Goal: Task Accomplishment & Management: Manage account settings

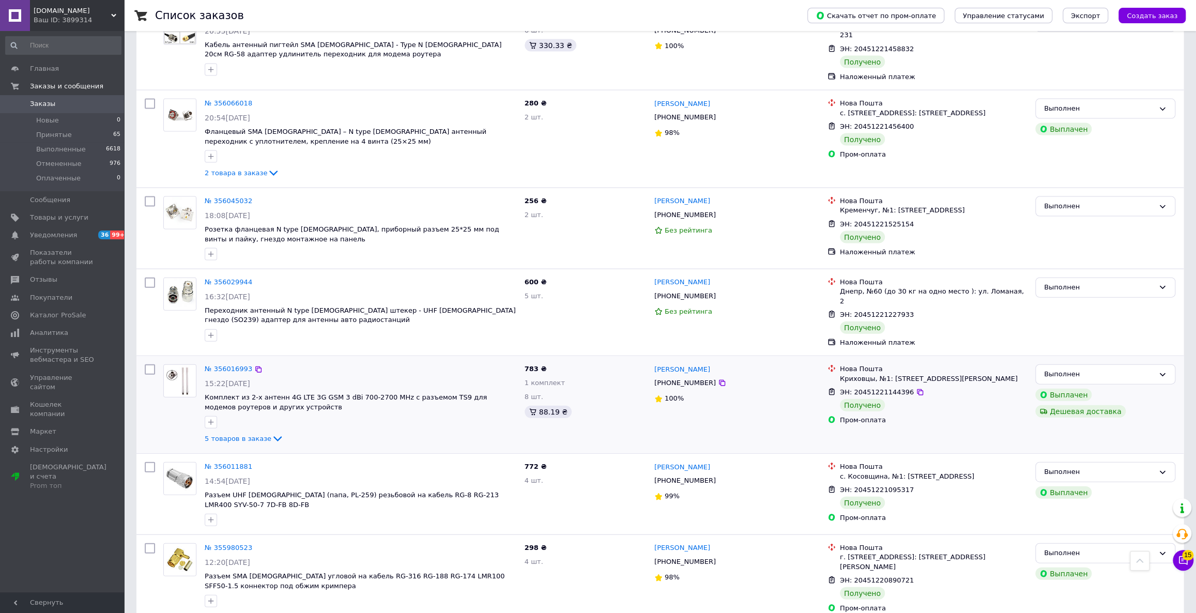
scroll to position [8621, 0]
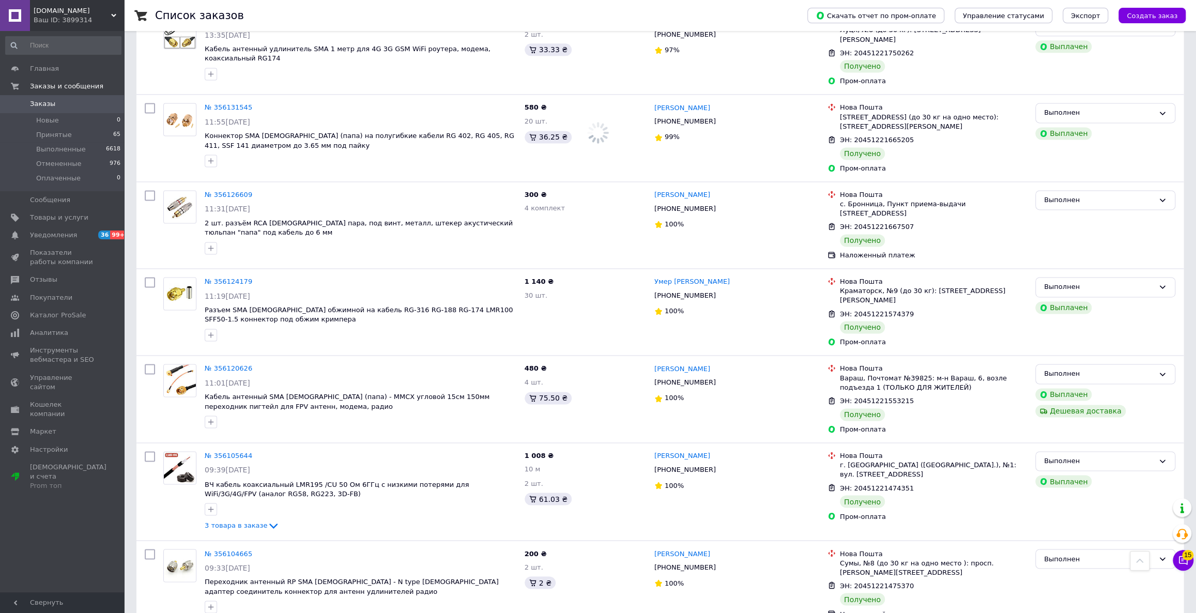
scroll to position [8621, 0]
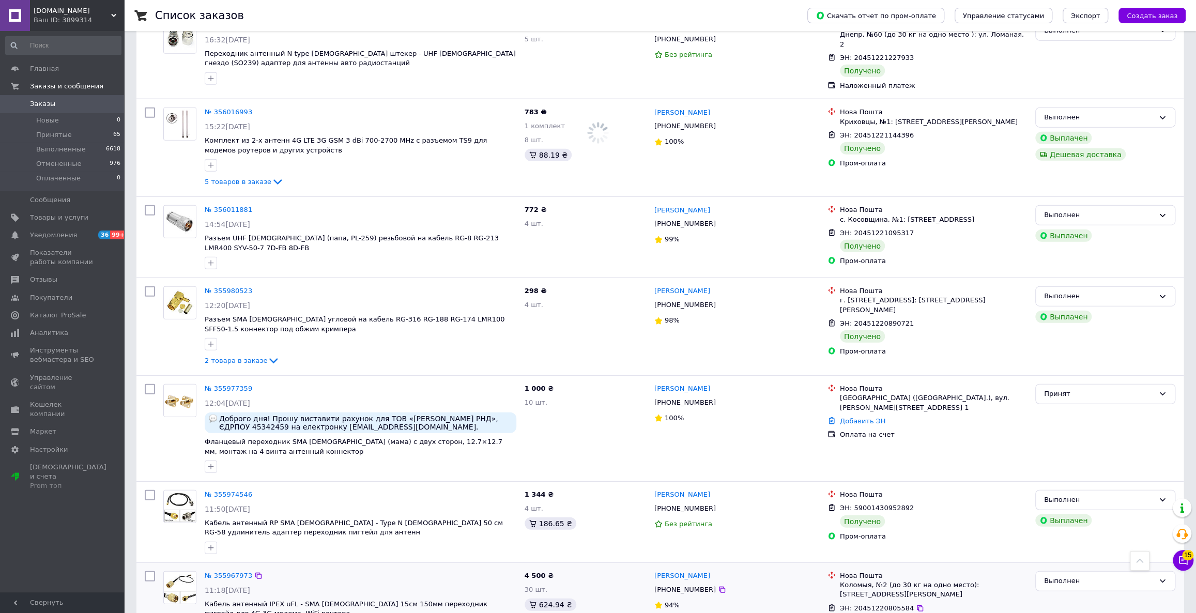
drag, startPoint x: 637, startPoint y: 277, endPoint x: 624, endPoint y: 456, distance: 180.4
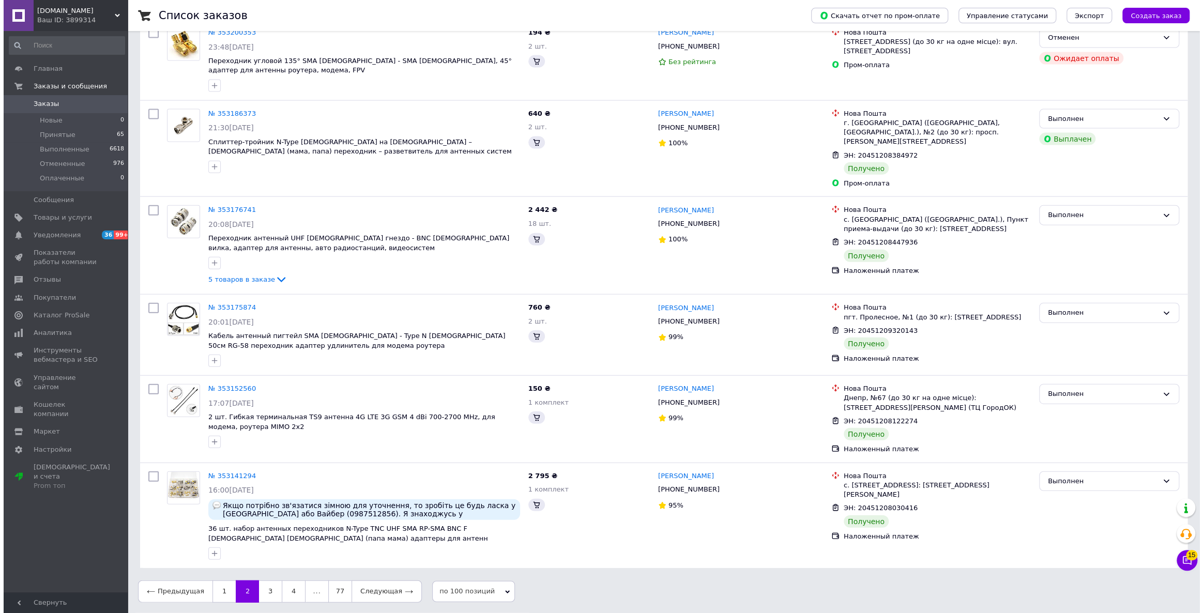
scroll to position [0, 0]
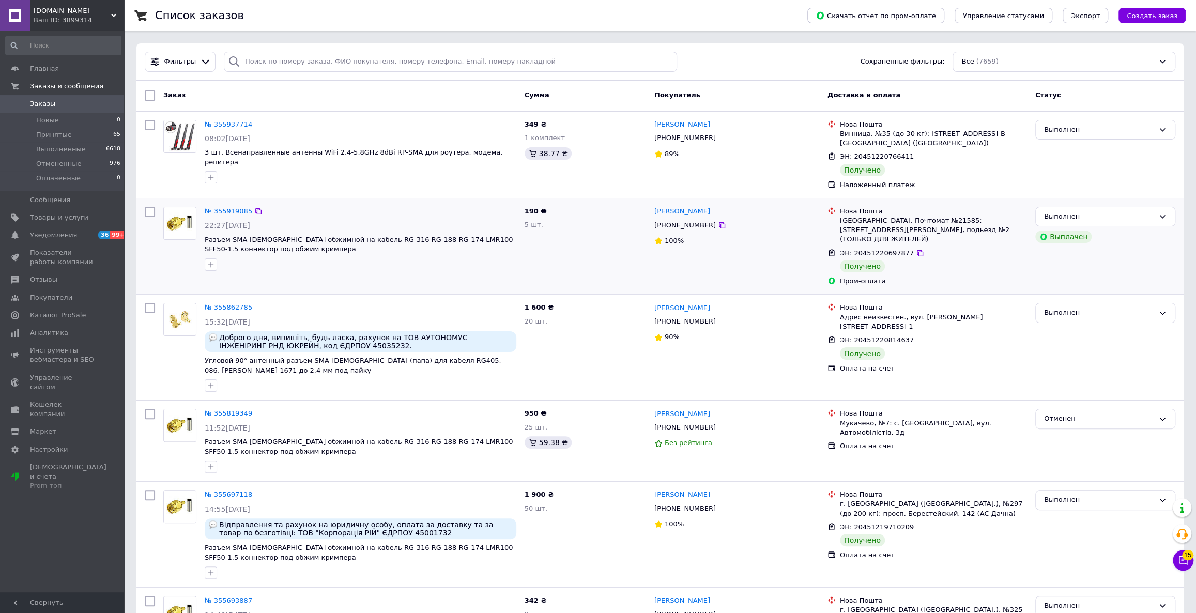
drag, startPoint x: 466, startPoint y: 541, endPoint x: 529, endPoint y: 248, distance: 299.9
click at [979, 70] on div "Все (7659)" at bounding box center [1064, 62] width 223 height 20
click at [986, 106] on div "Управление фильтрами" at bounding box center [1064, 101] width 222 height 19
click at [986, 98] on span "Управление фильтрами" at bounding box center [1003, 101] width 84 height 8
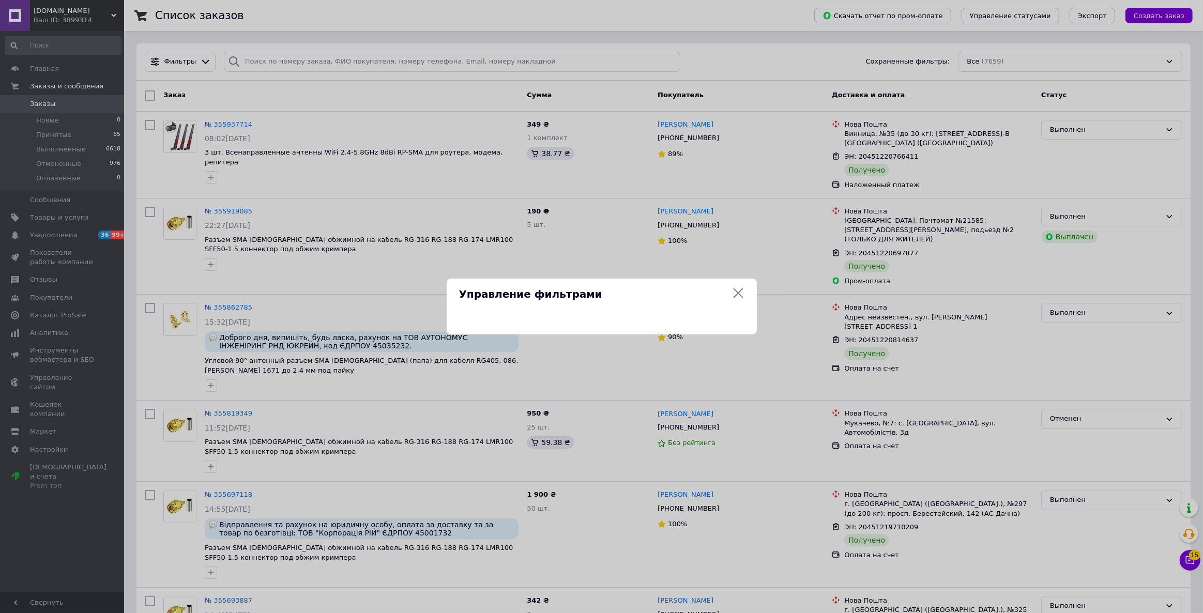
click at [739, 294] on icon at bounding box center [738, 293] width 10 height 10
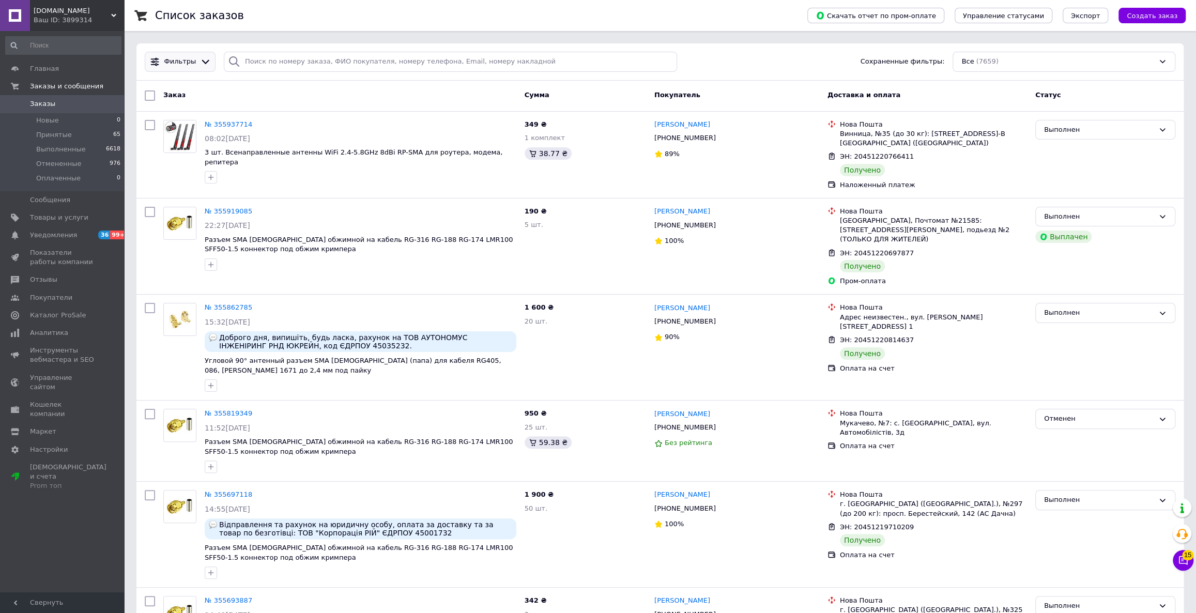
click at [180, 63] on span "Фильтры" at bounding box center [180, 62] width 32 height 10
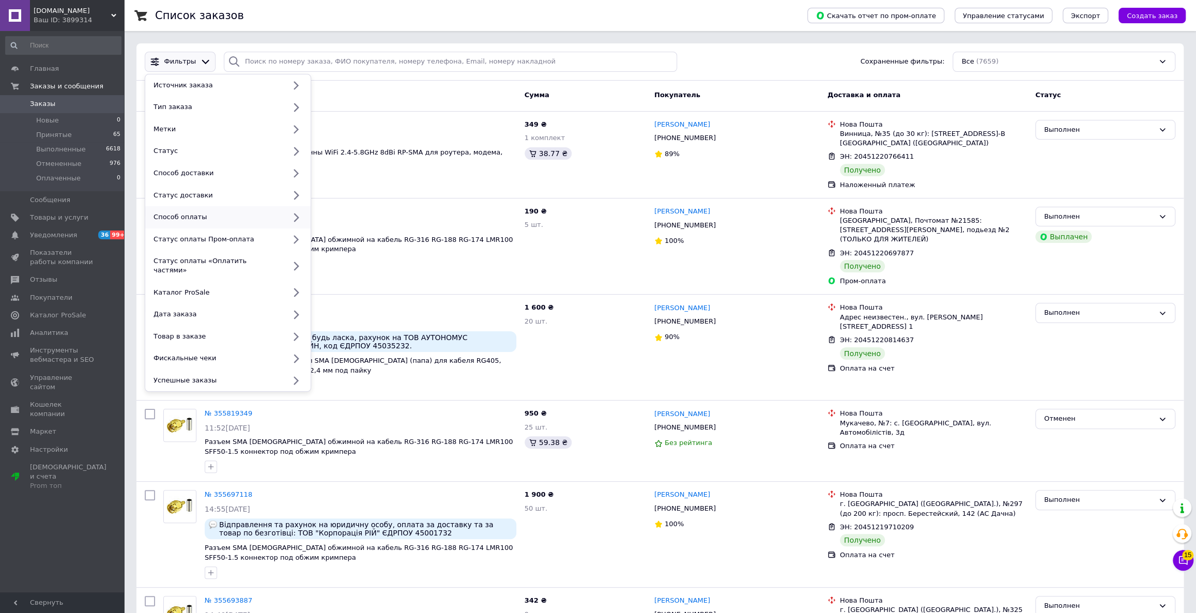
click at [270, 210] on div "Способ оплаты" at bounding box center [227, 217] width 165 height 22
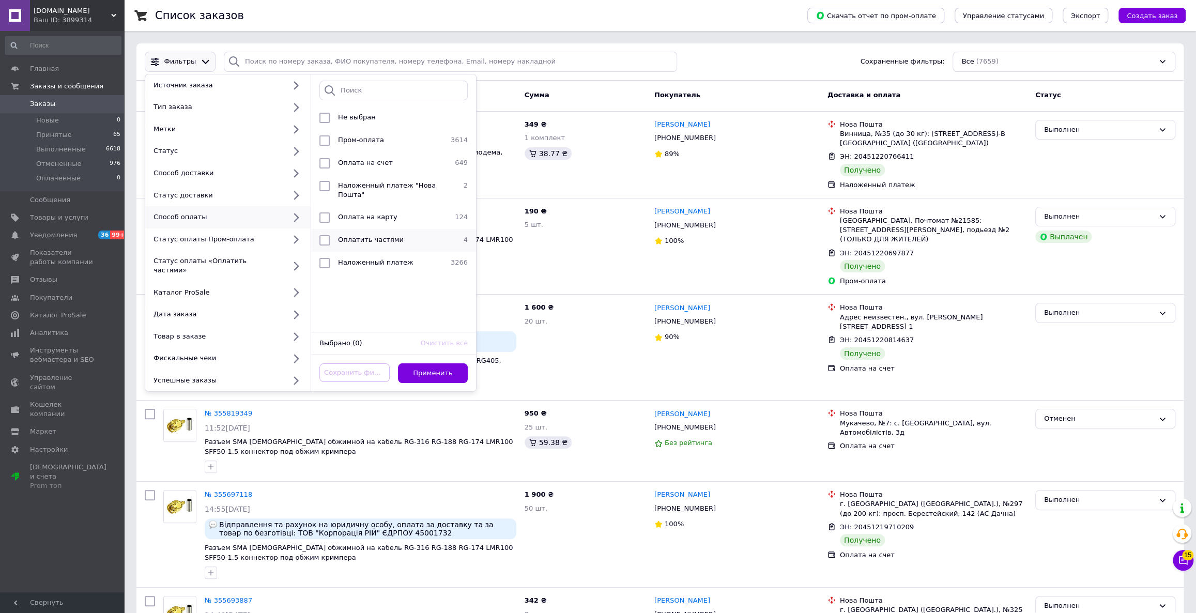
click at [320, 238] on input "checkbox" at bounding box center [324, 240] width 10 height 10
checkbox input "true"
click at [427, 363] on button "Применить" at bounding box center [433, 373] width 70 height 20
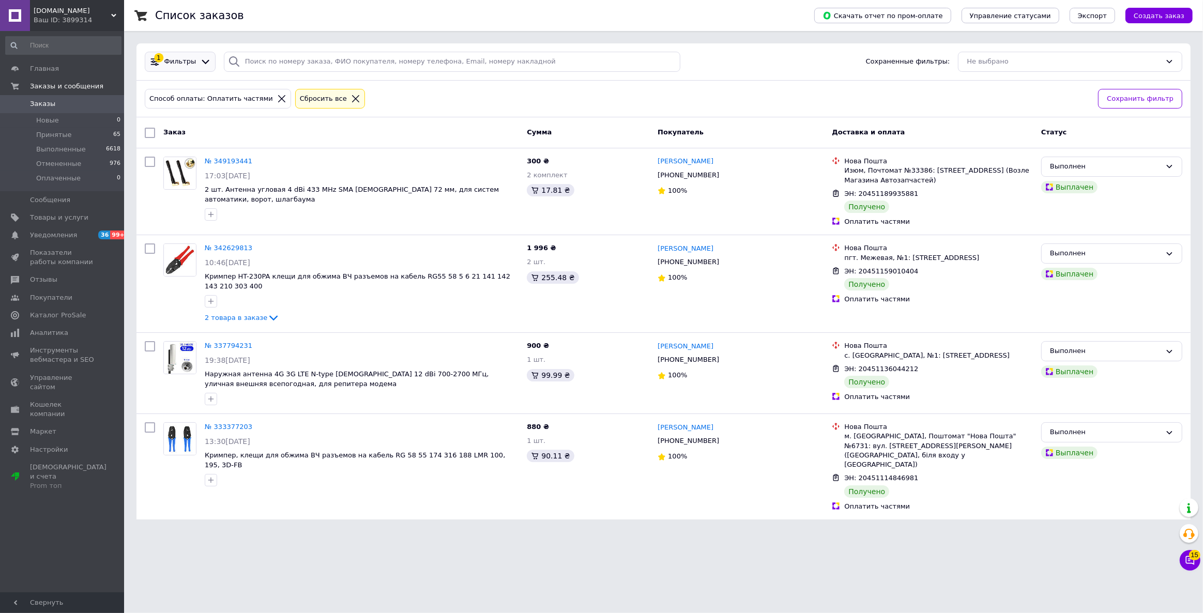
click at [175, 60] on span "Фильтры" at bounding box center [180, 62] width 32 height 10
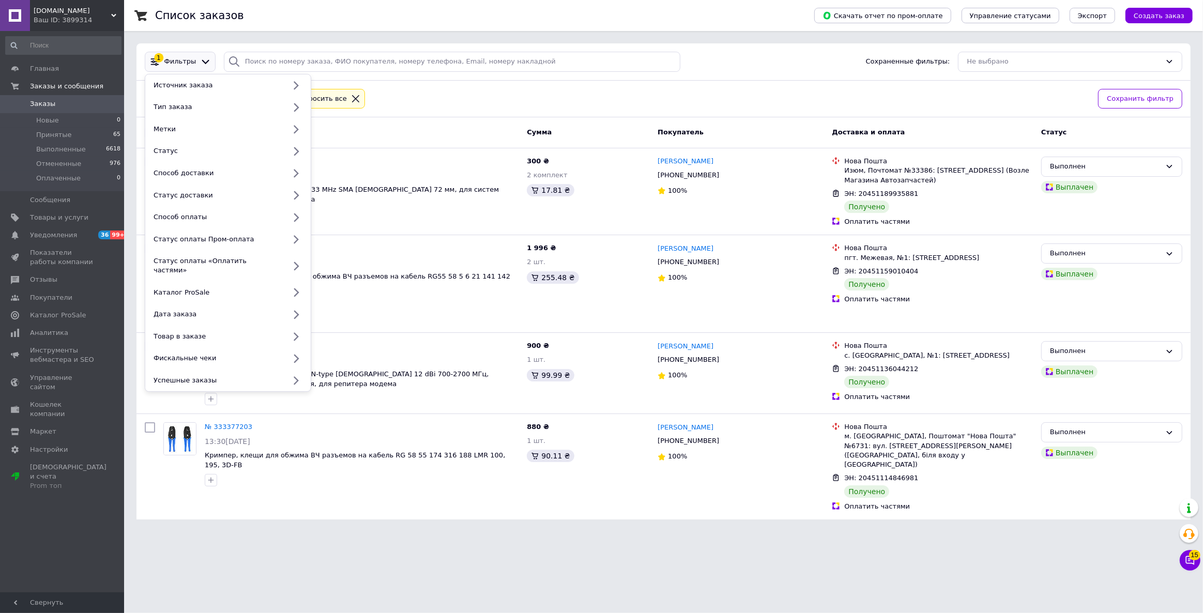
click at [175, 60] on span "Фильтры" at bounding box center [180, 62] width 32 height 10
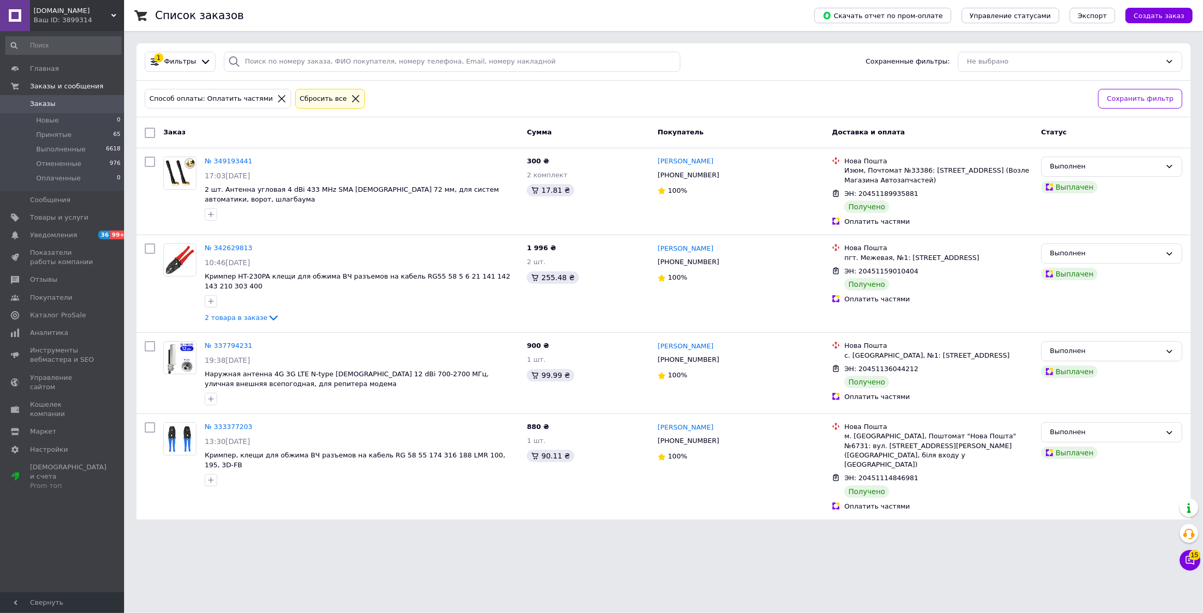
click at [351, 97] on icon at bounding box center [355, 98] width 9 height 9
